Goal: Navigation & Orientation: Find specific page/section

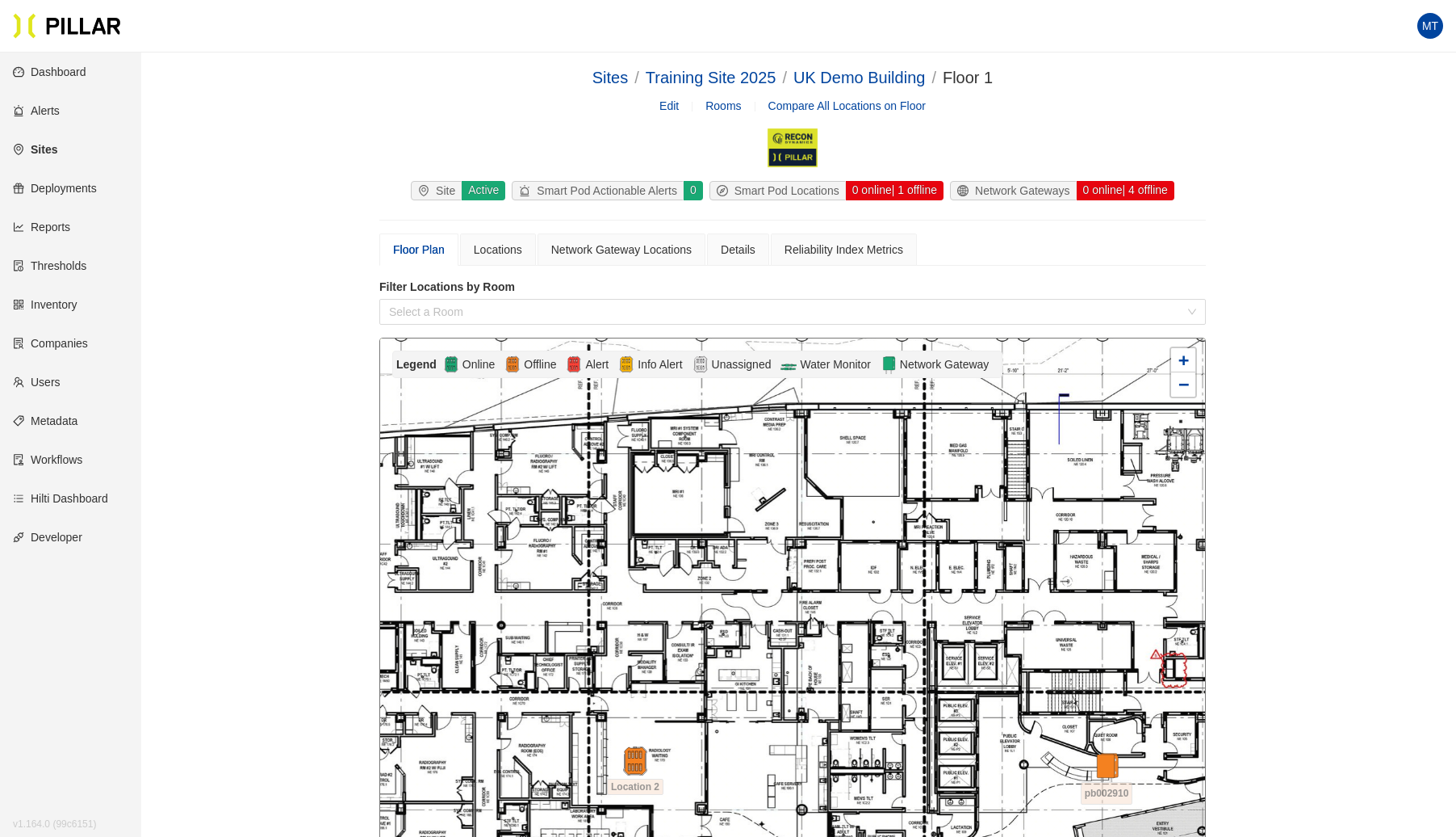
click at [50, 148] on link "Sites" at bounding box center [35, 149] width 45 height 13
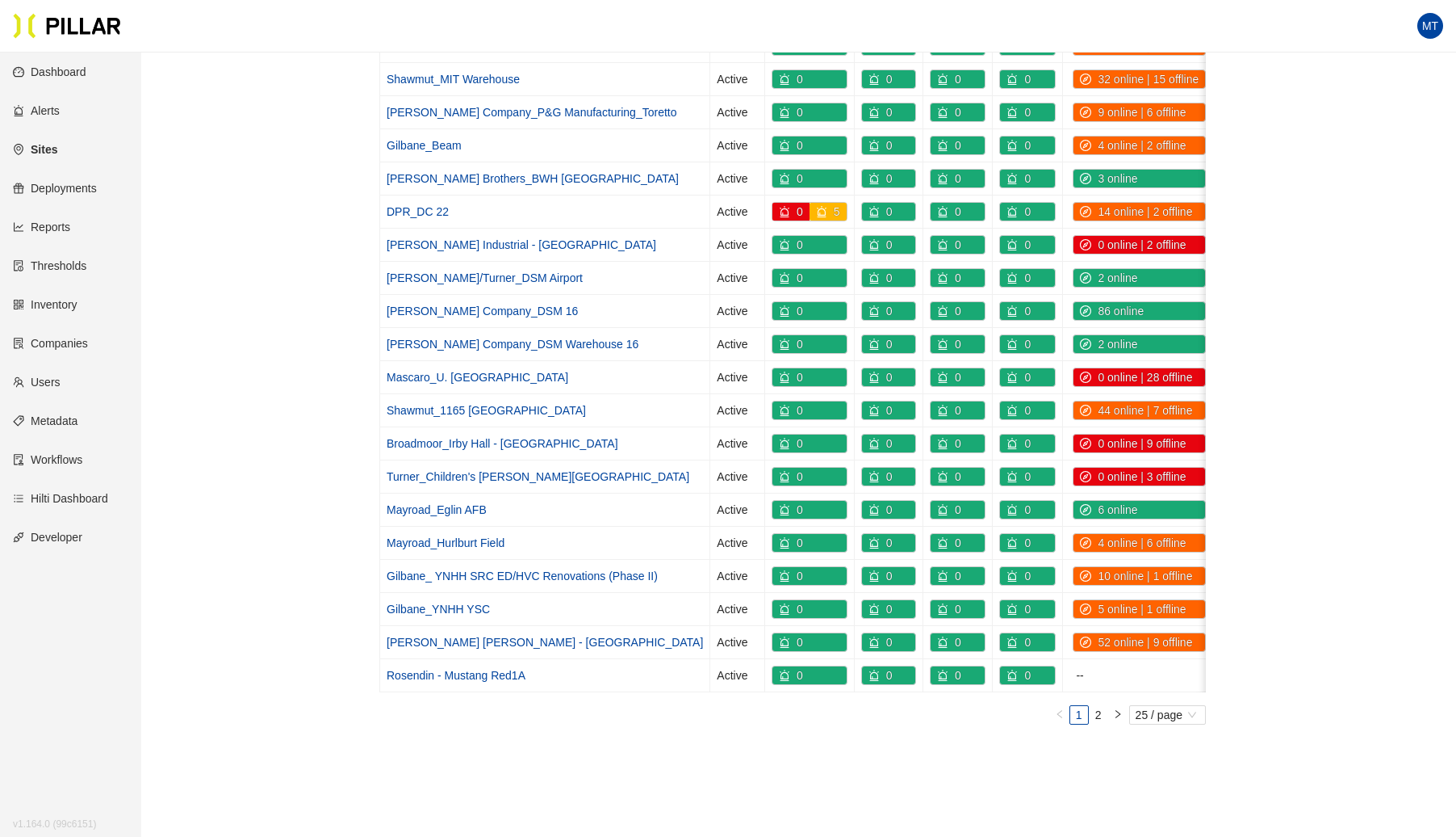
scroll to position [479, 0]
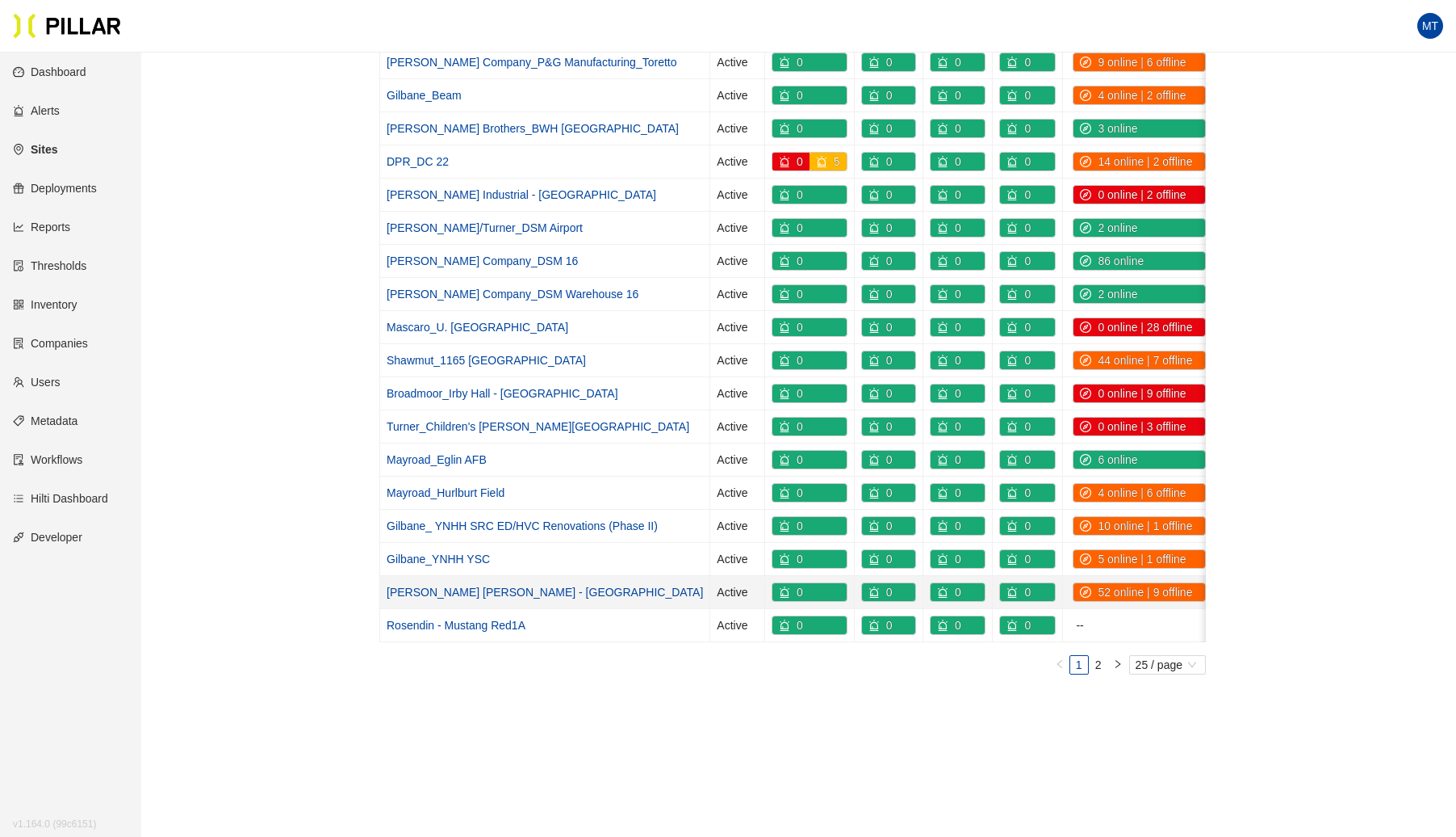
click at [422, 586] on link "[PERSON_NAME] [PERSON_NAME] - [GEOGRAPHIC_DATA]" at bounding box center [545, 592] width 316 height 13
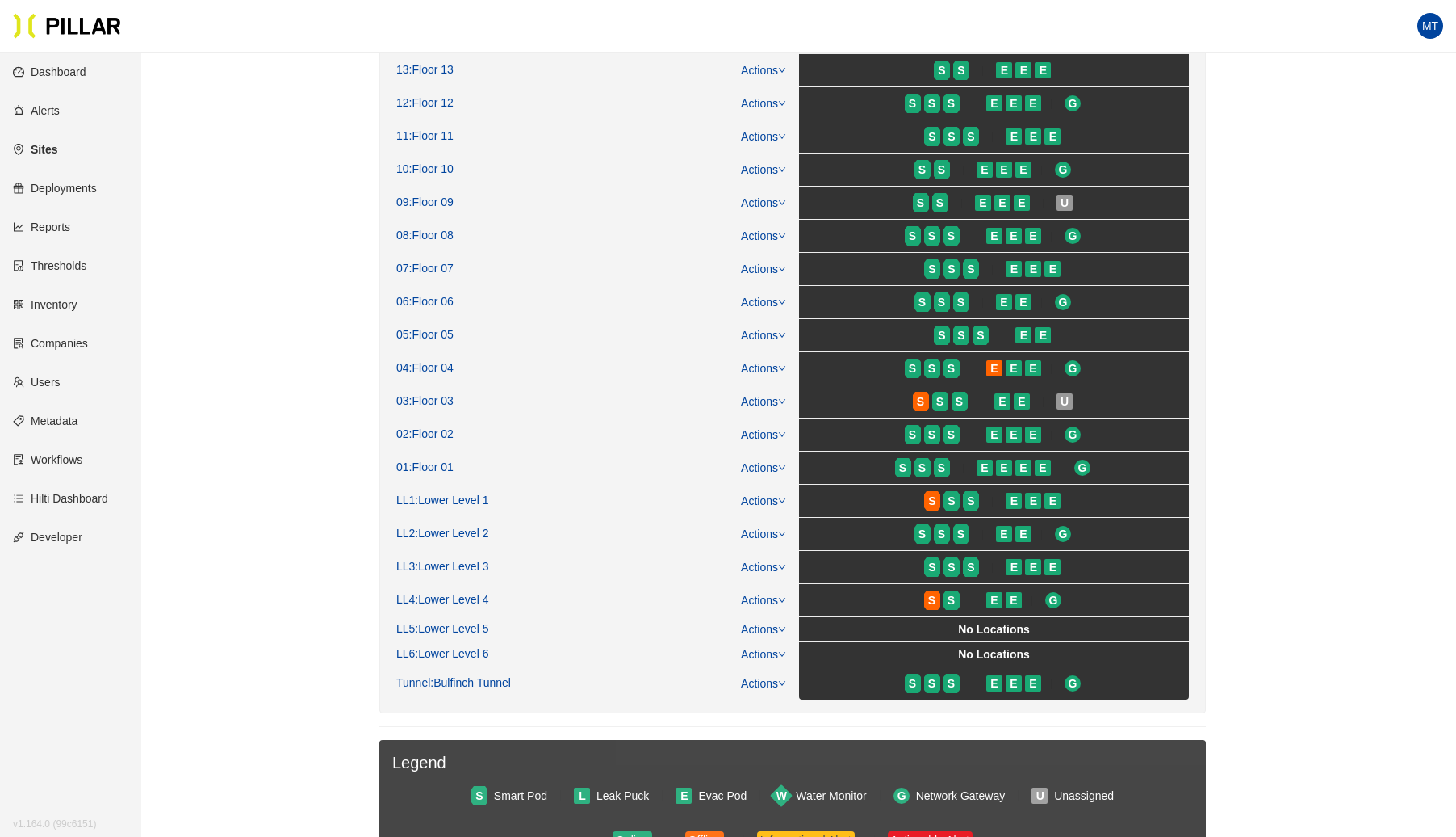
scroll to position [473, 0]
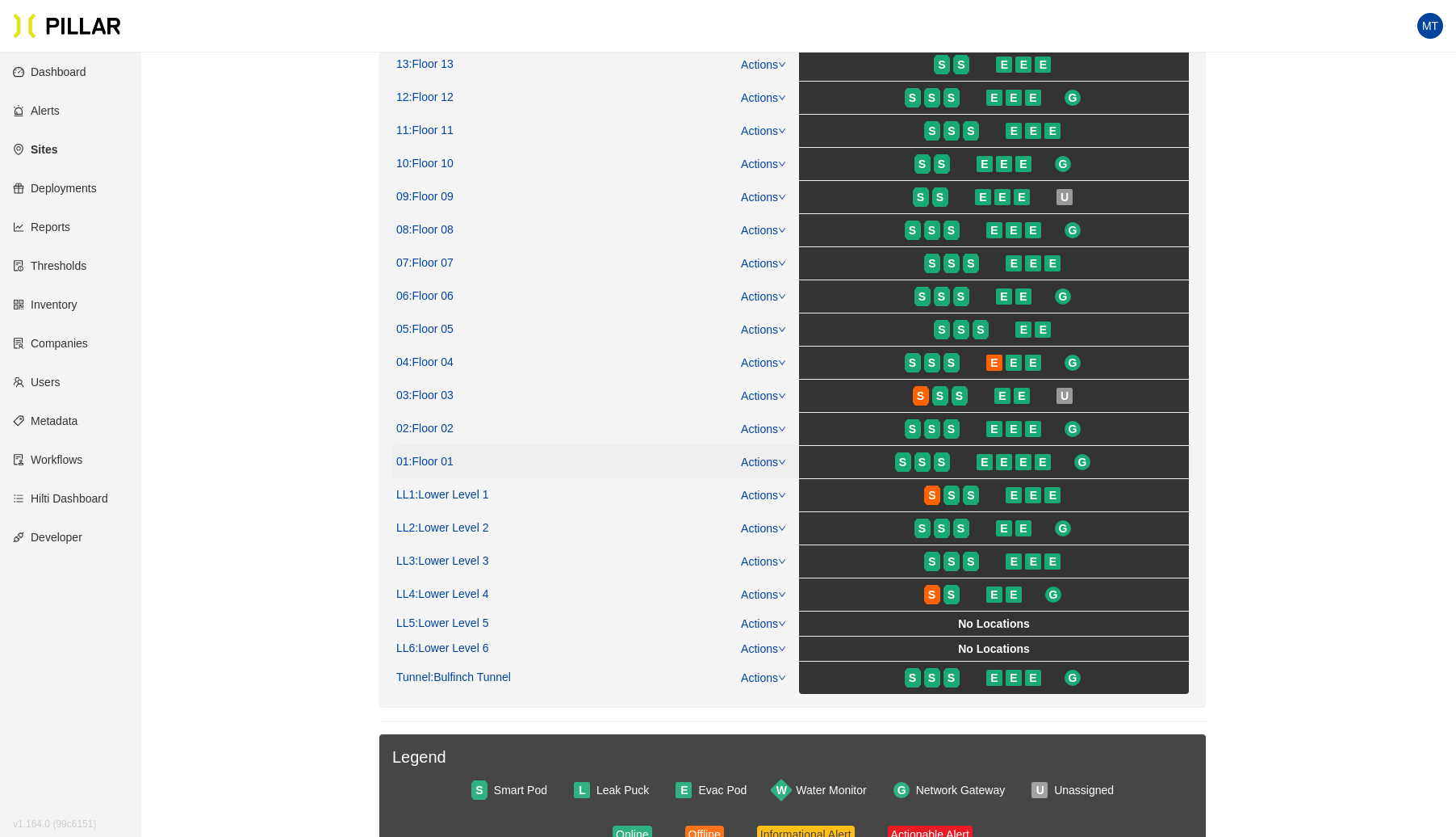
click at [782, 458] on icon "down" at bounding box center [783, 462] width 8 height 8
click at [768, 475] on link "View/Edit Floor Plan" at bounding box center [799, 480] width 101 height 18
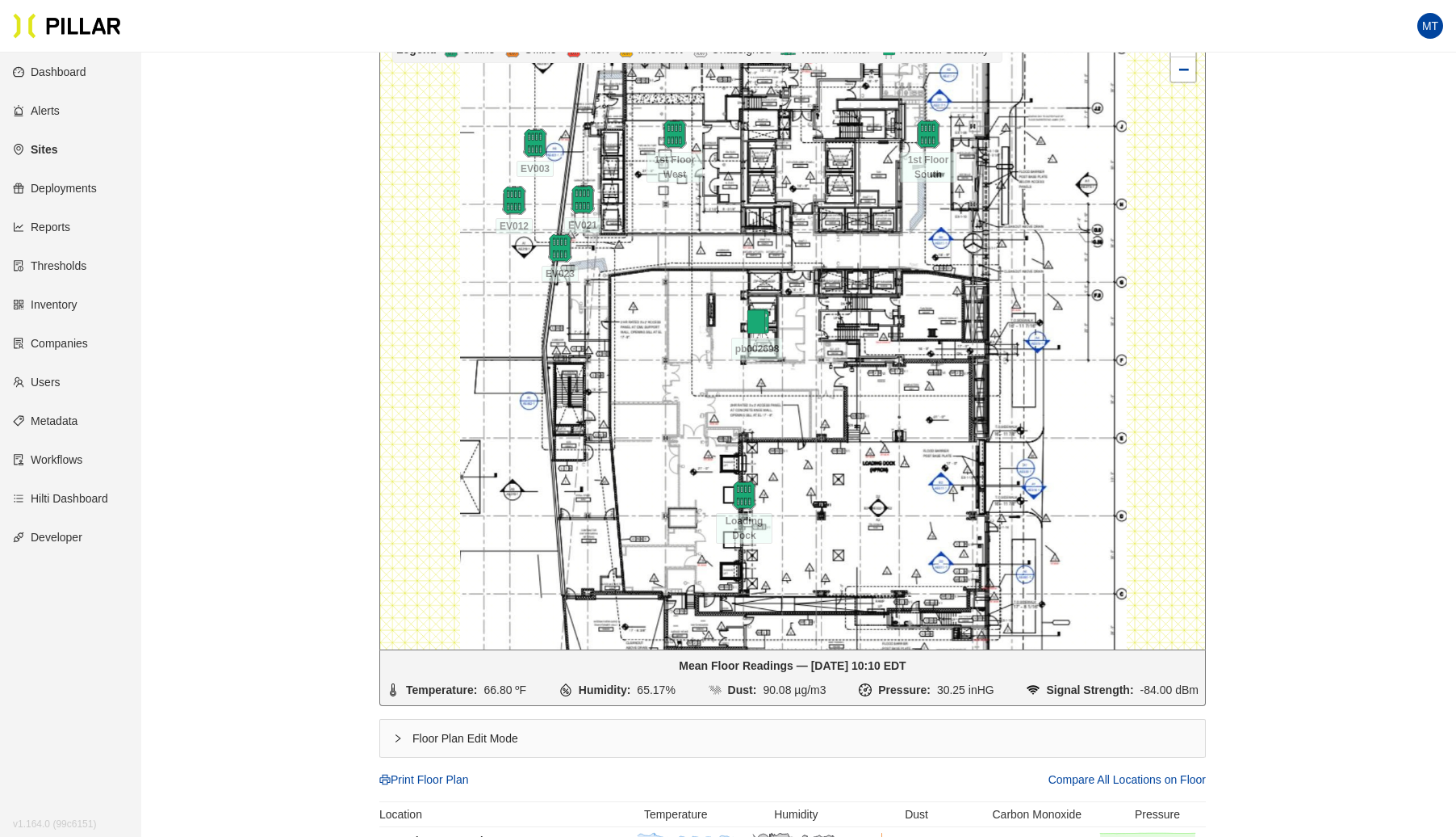
scroll to position [308, 0]
